Goal: Task Accomplishment & Management: Manage account settings

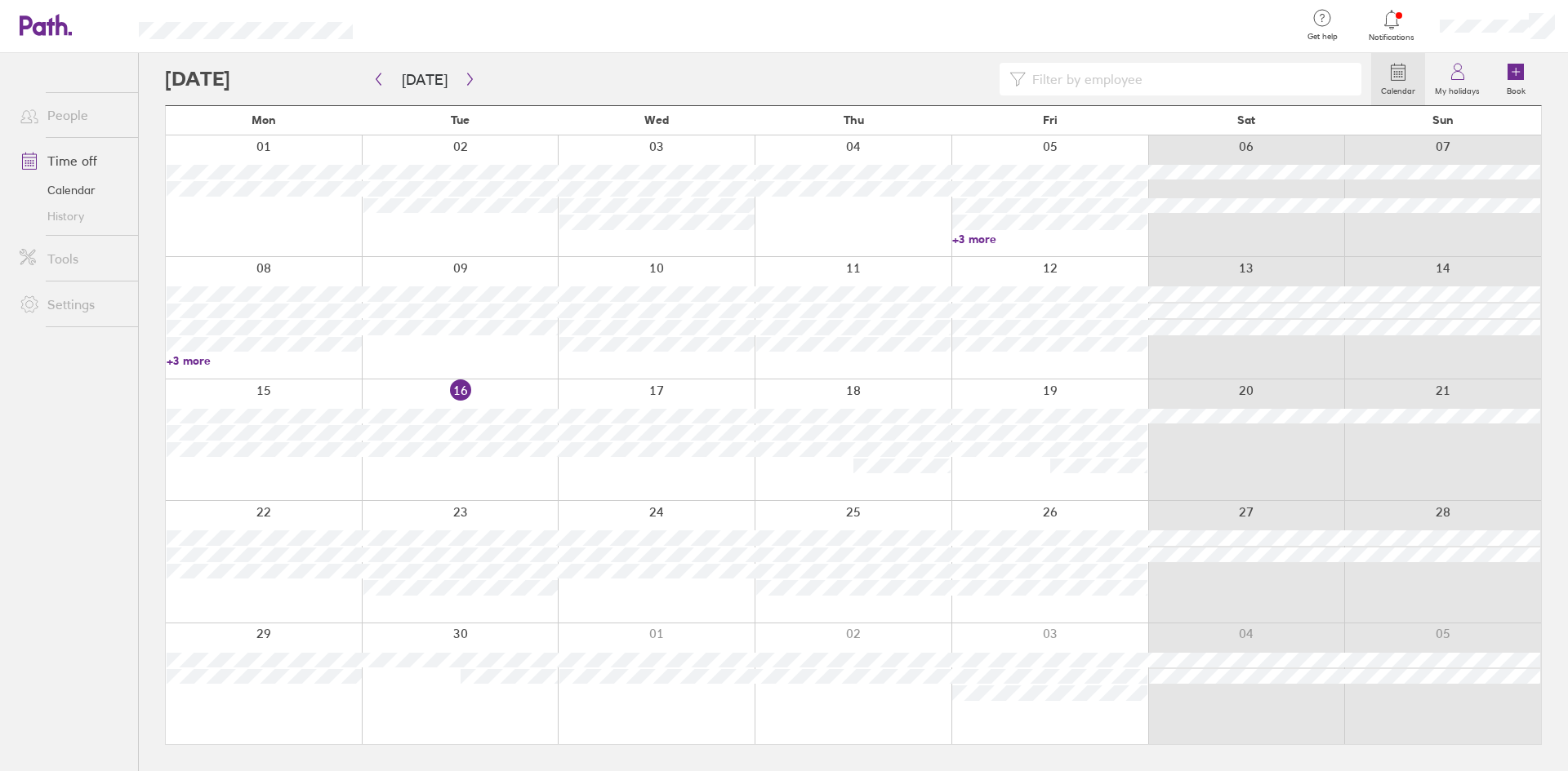
click at [1383, 35] on span "Notifications" at bounding box center [1392, 37] width 53 height 10
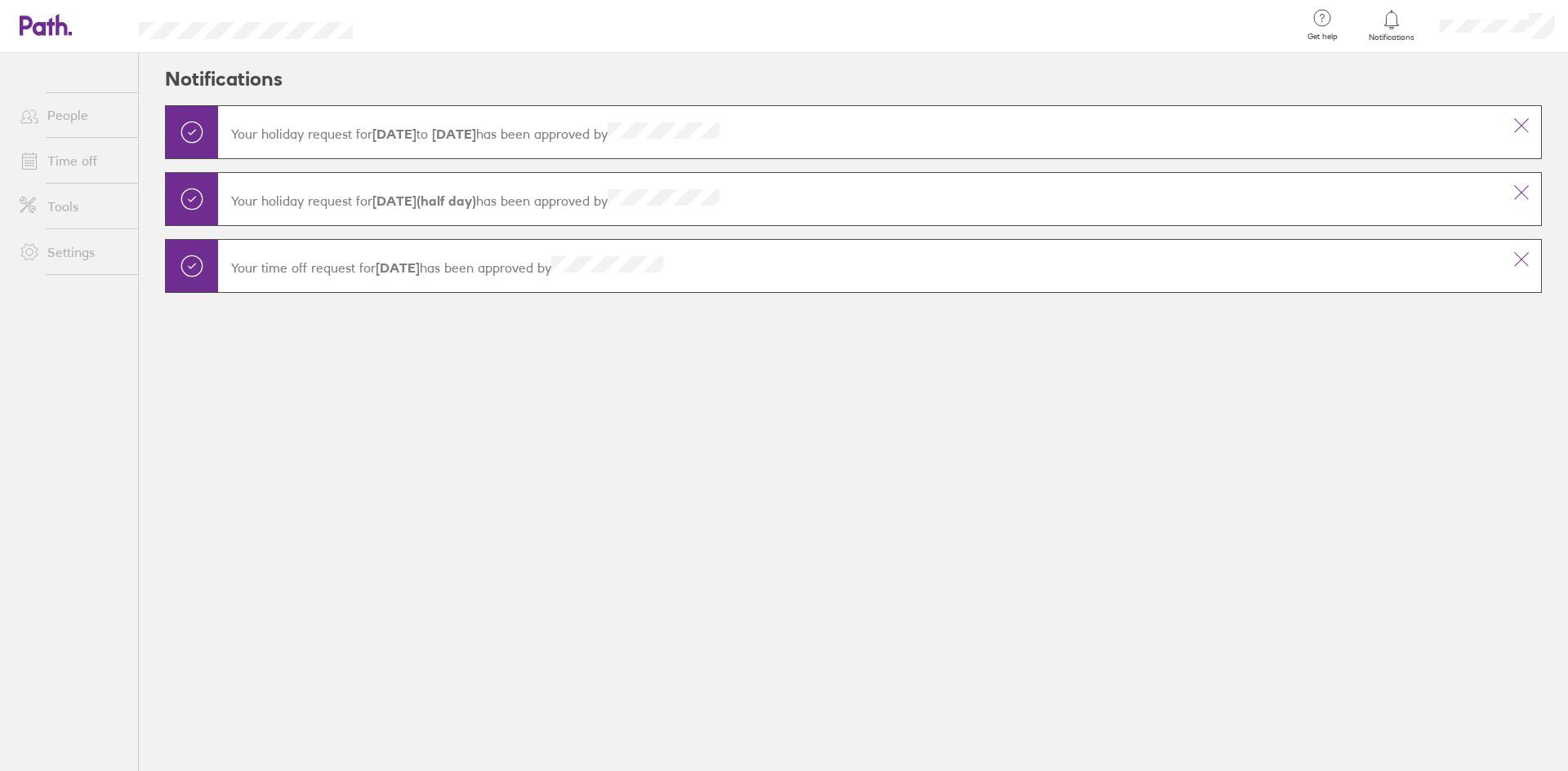
click at [47, 163] on link "Time off" at bounding box center [72, 161] width 132 height 33
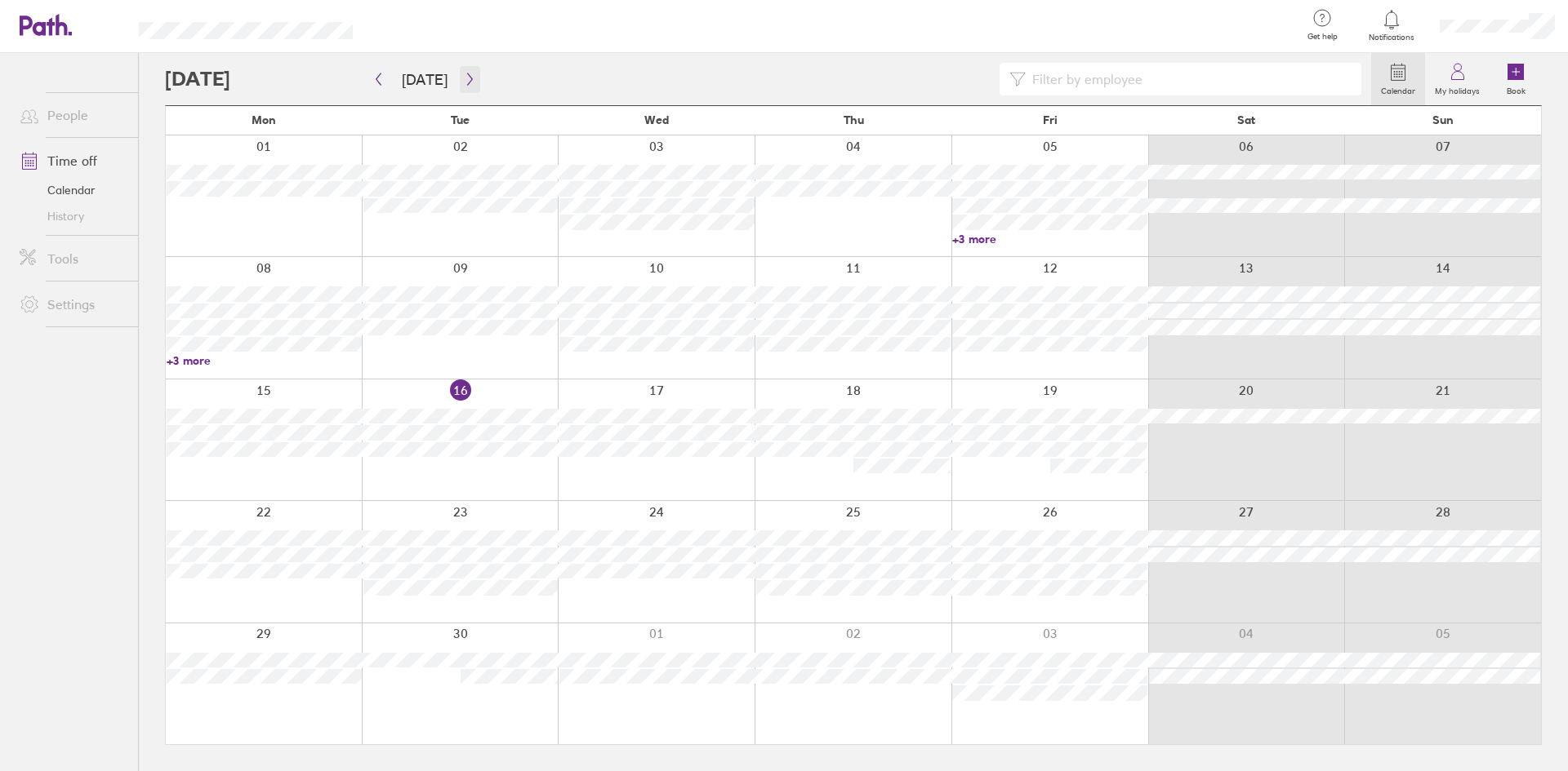
click at [469, 86] on button "button" at bounding box center [470, 79] width 21 height 27
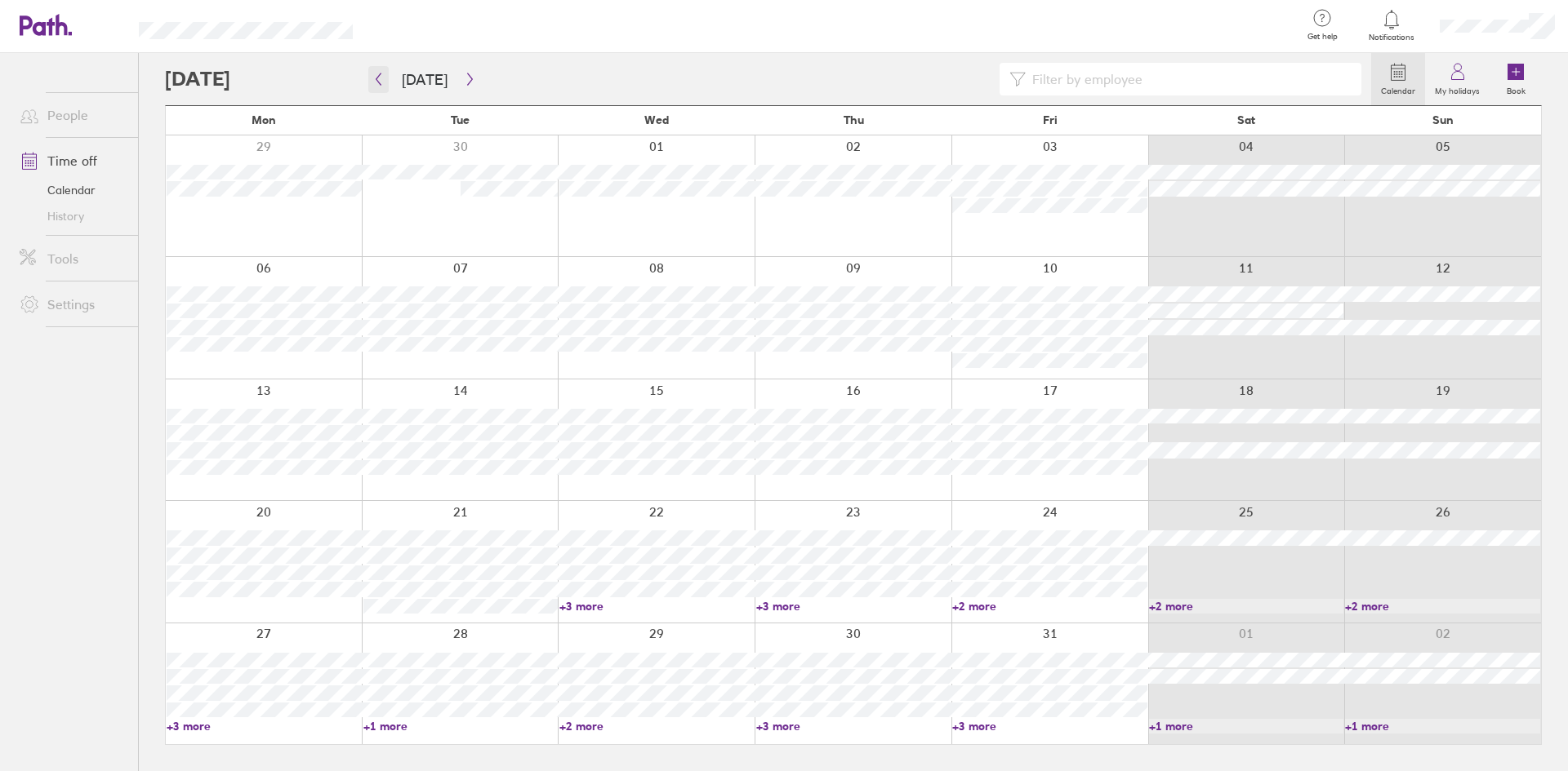
click at [382, 82] on icon "button" at bounding box center [378, 79] width 13 height 13
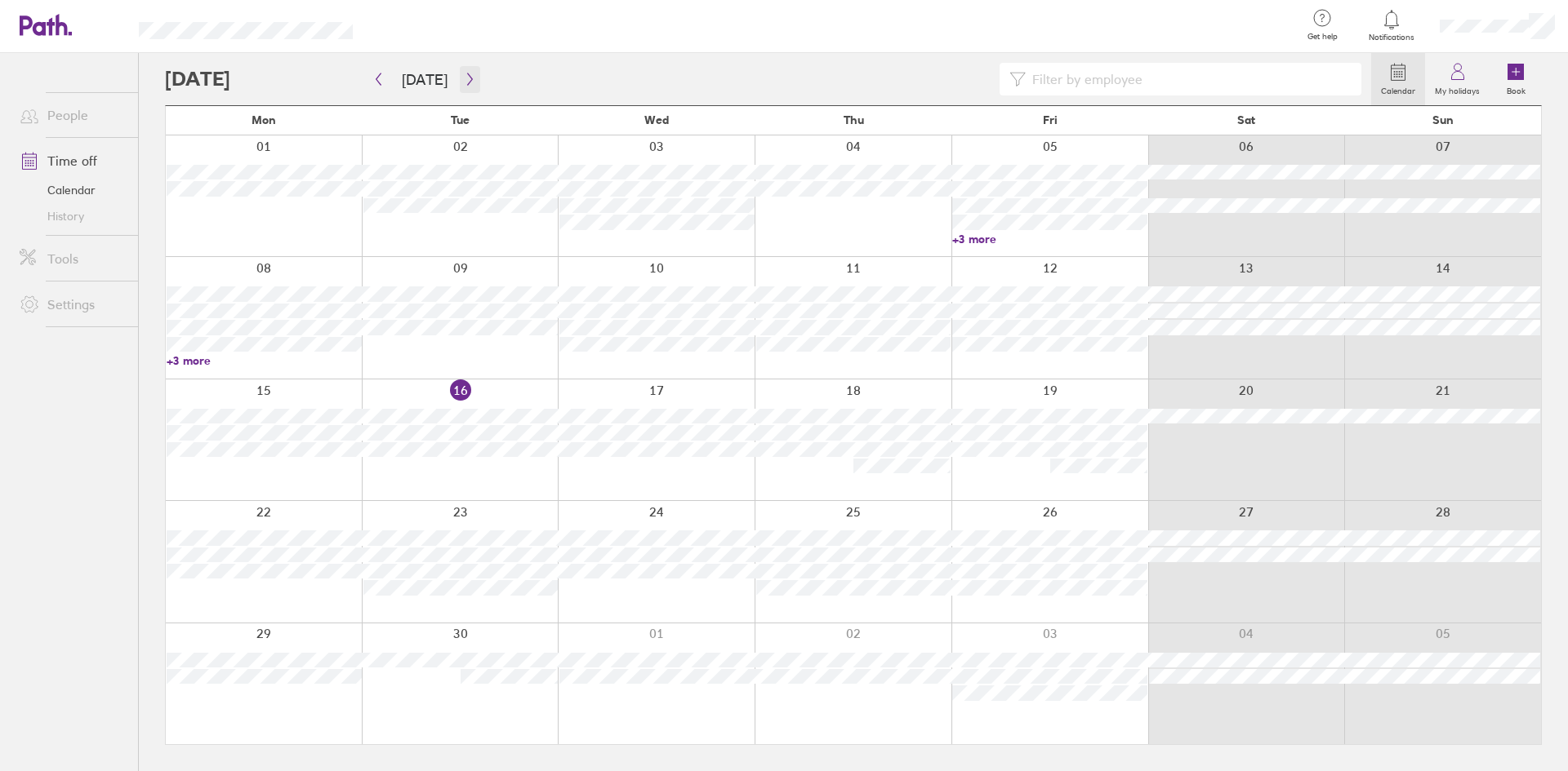
click at [471, 78] on button "button" at bounding box center [470, 79] width 21 height 27
